Goal: Obtain resource: Download file/media

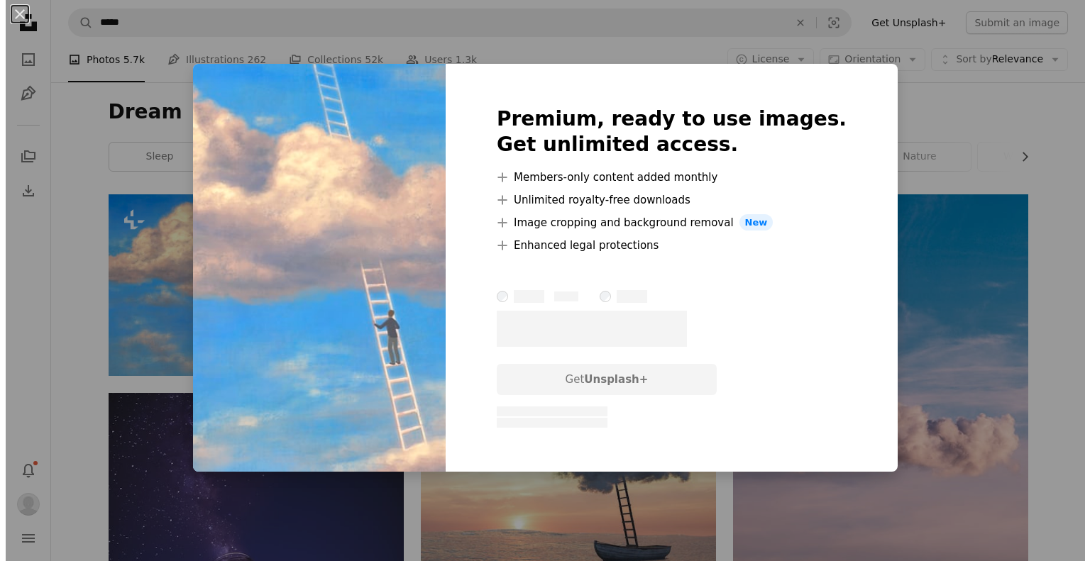
scroll to position [118, 0]
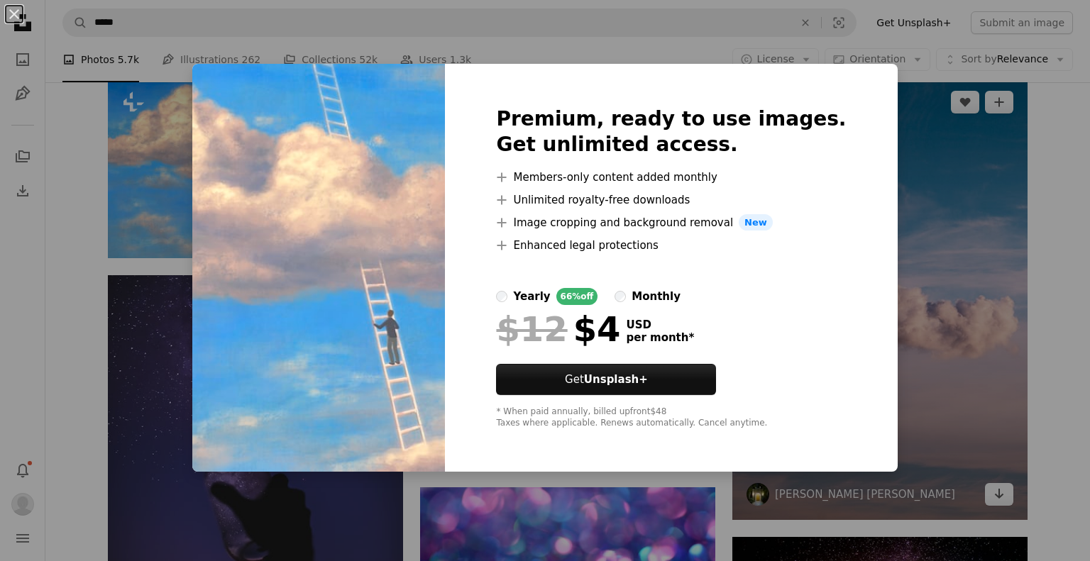
click at [968, 258] on div "An X shape Premium, ready to use images. Get unlimited access. A plus sign Memb…" at bounding box center [545, 280] width 1090 height 561
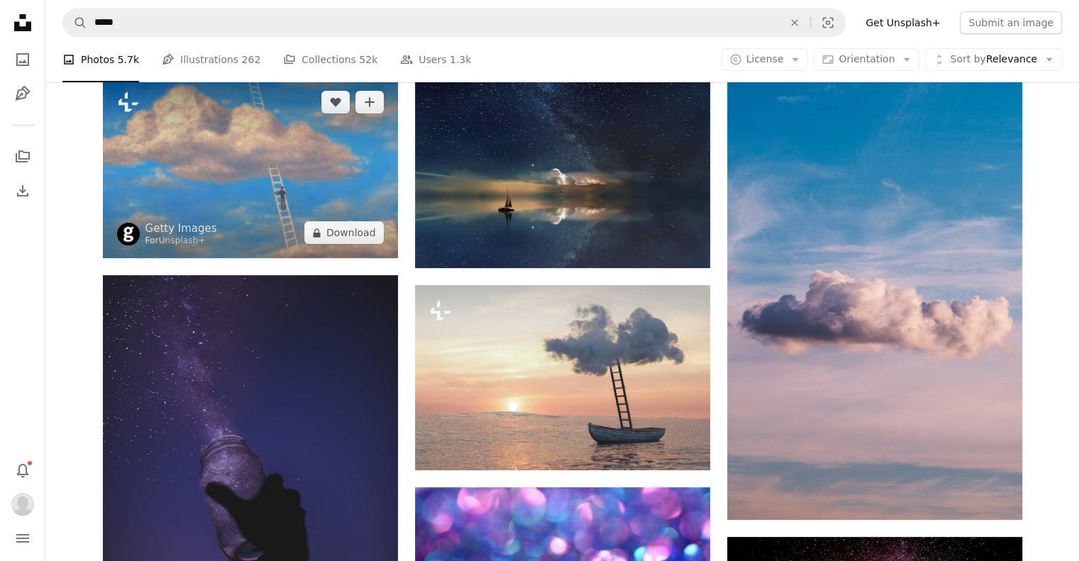
click at [248, 181] on img at bounding box center [250, 168] width 295 height 182
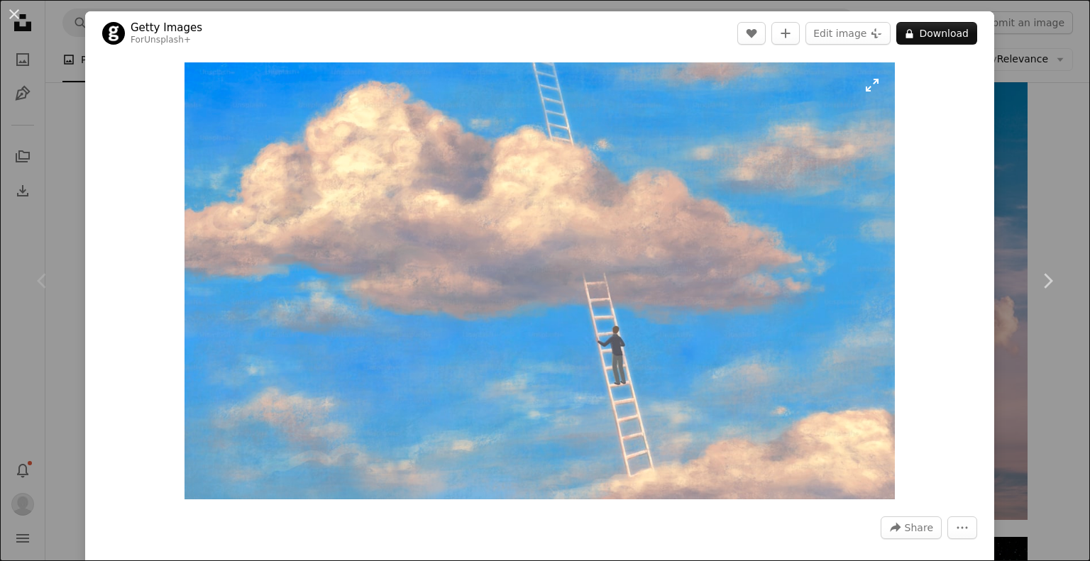
click at [870, 89] on img "Zoom in on this image" at bounding box center [539, 280] width 710 height 437
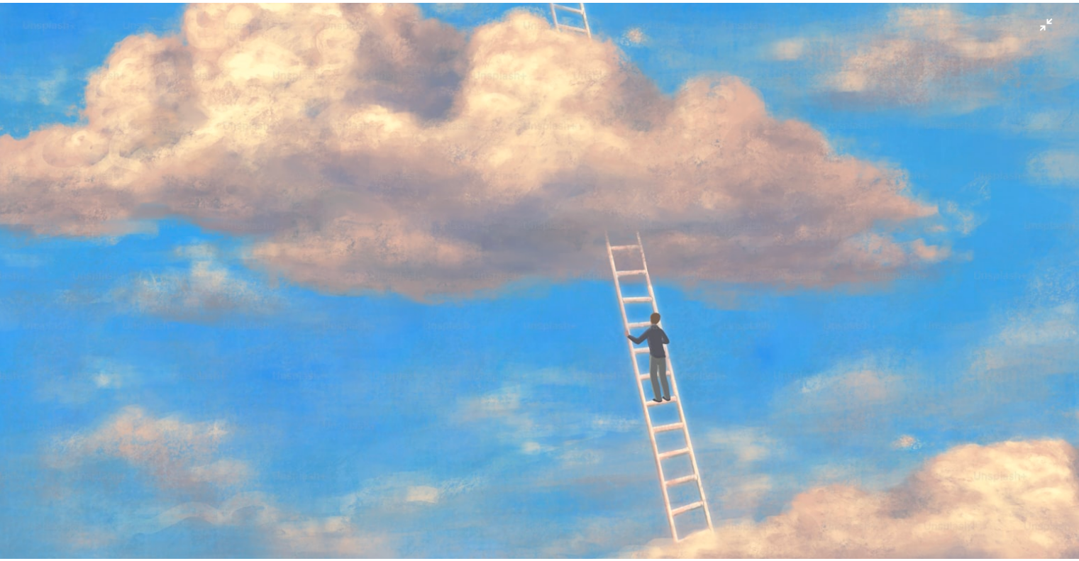
scroll to position [95, 0]
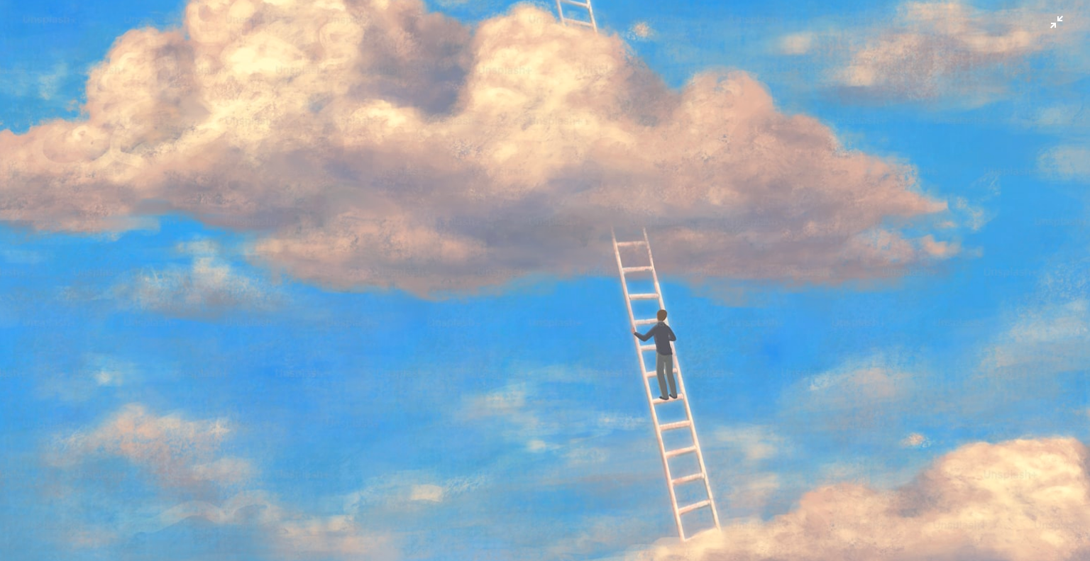
click at [1046, 24] on img "Zoom out on this image" at bounding box center [544, 240] width 1091 height 672
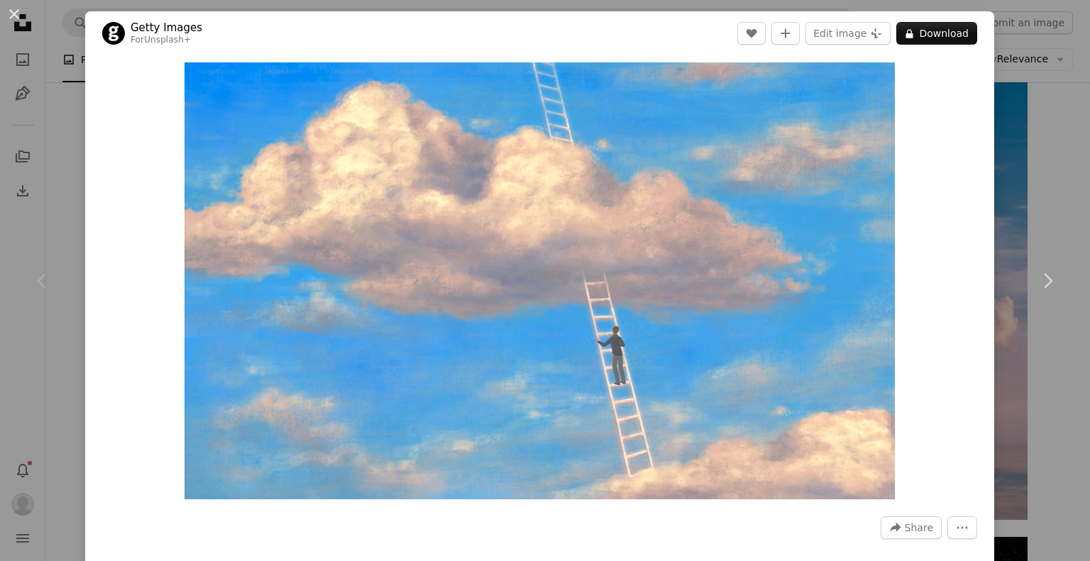
click at [1022, 90] on div "An X shape Chevron left Chevron right Getty Images For Unsplash+ A heart A plus…" at bounding box center [545, 280] width 1090 height 561
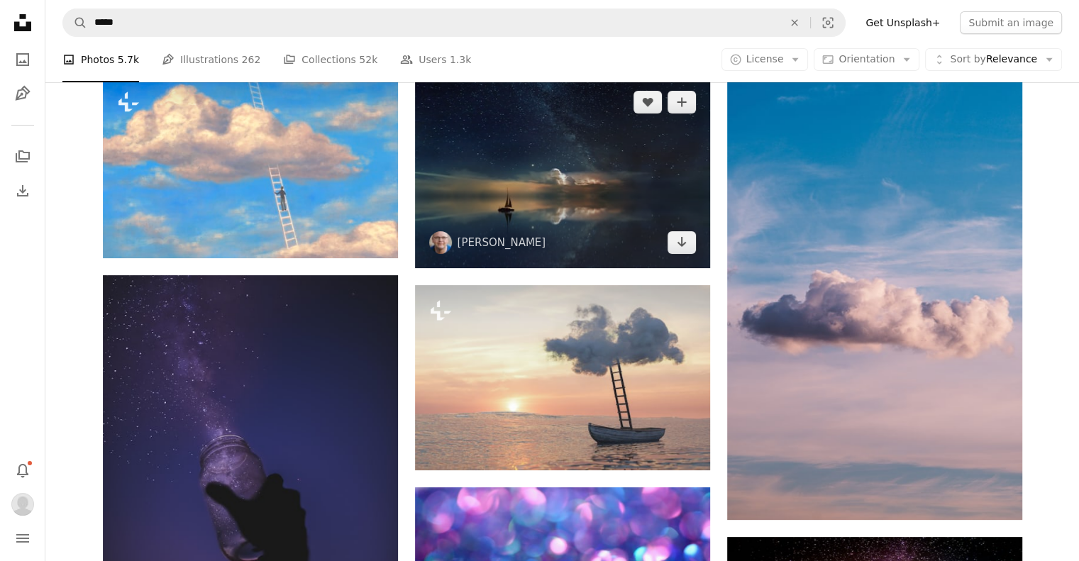
scroll to position [473, 0]
